Goal: Task Accomplishment & Management: Complete application form

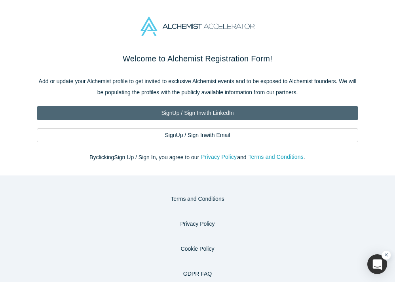
click at [204, 111] on link "Sign Up / Sign In with LinkedIn" at bounding box center [198, 113] width 322 height 14
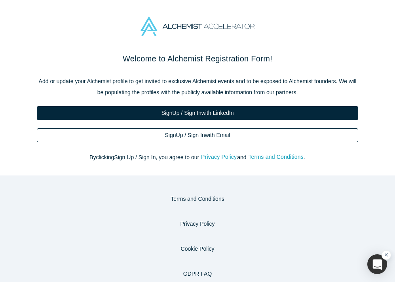
click at [181, 137] on link "Sign Up / Sign In with Email" at bounding box center [198, 135] width 322 height 14
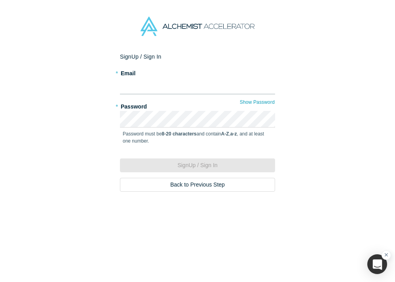
click at [143, 84] on input "text" at bounding box center [197, 86] width 155 height 17
type input "[EMAIL_ADDRESS][DOMAIN_NAME]"
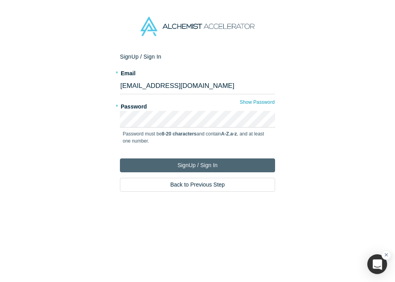
click at [200, 164] on button "Sign Up / Sign In" at bounding box center [197, 165] width 155 height 14
